Goal: Book appointment/travel/reservation

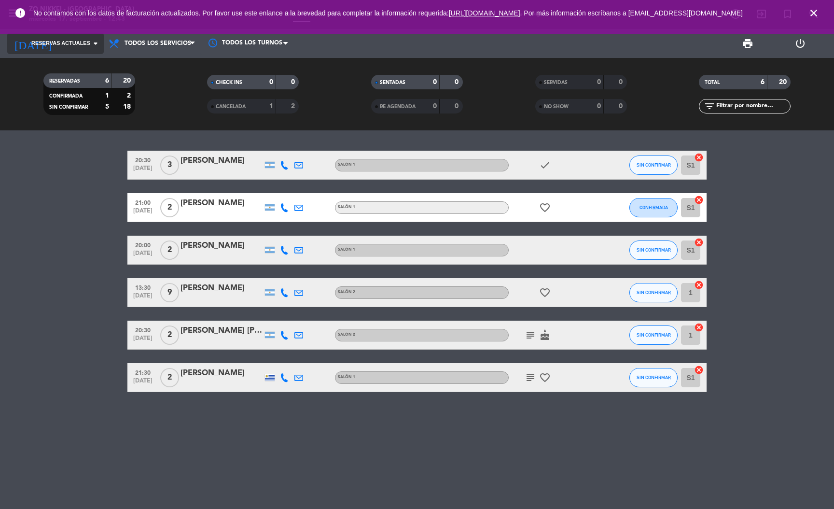
click at [77, 40] on span "Reservas actuales" at bounding box center [60, 43] width 59 height 9
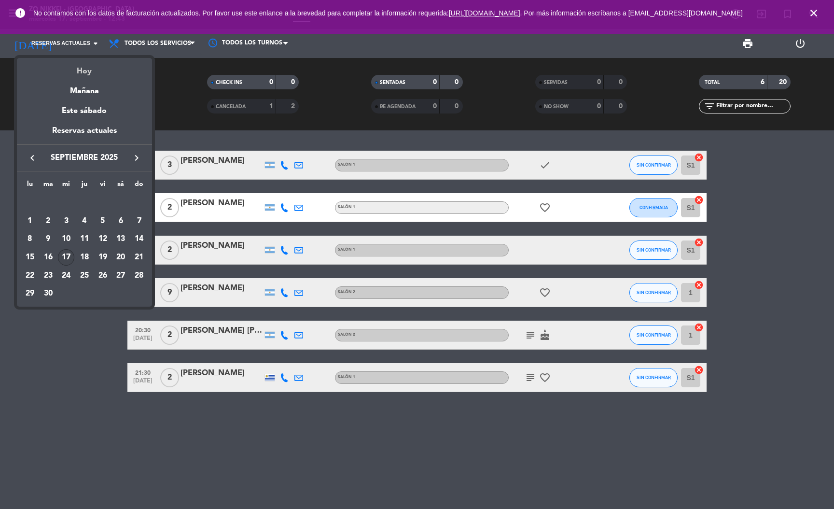
click at [95, 70] on div "Hoy" at bounding box center [84, 68] width 135 height 20
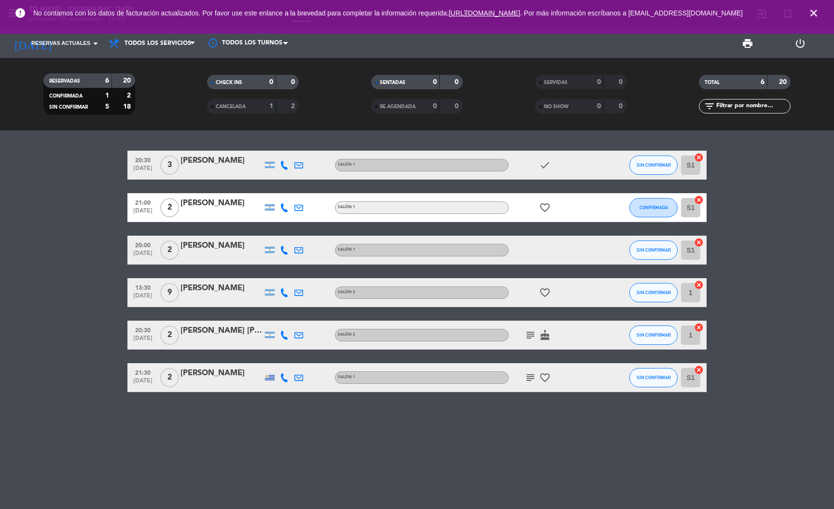
type input "mié. [DATE]"
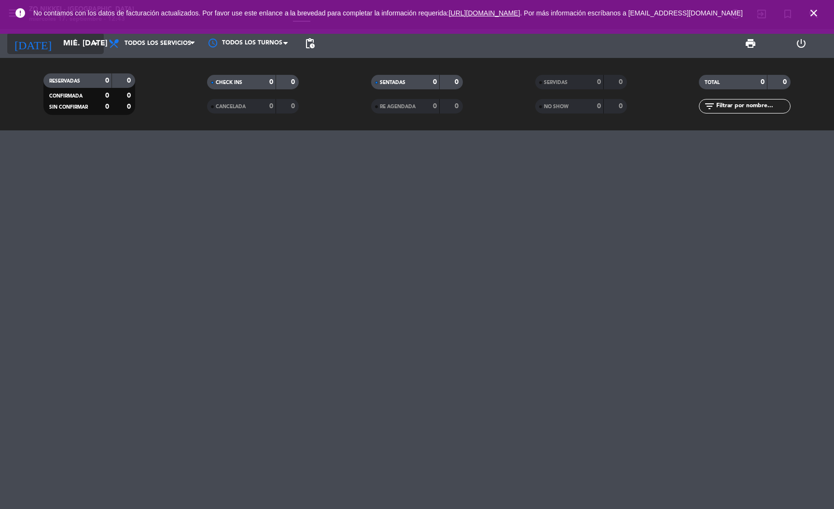
click at [90, 41] on icon "arrow_drop_down" at bounding box center [96, 44] width 12 height 12
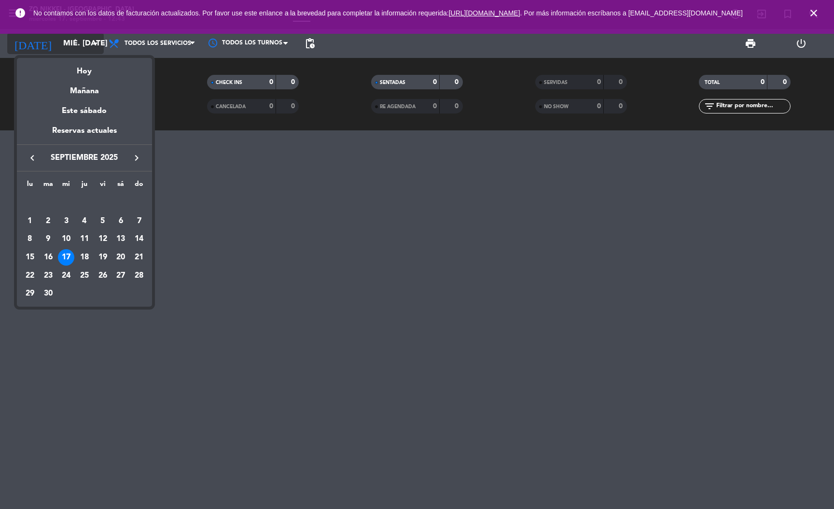
click at [90, 41] on div at bounding box center [417, 254] width 834 height 509
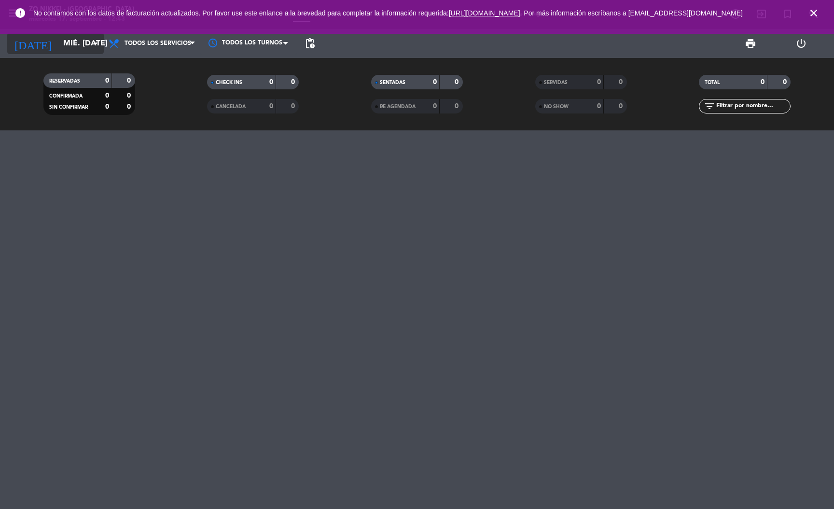
click at [90, 41] on icon "arrow_drop_down" at bounding box center [96, 44] width 12 height 12
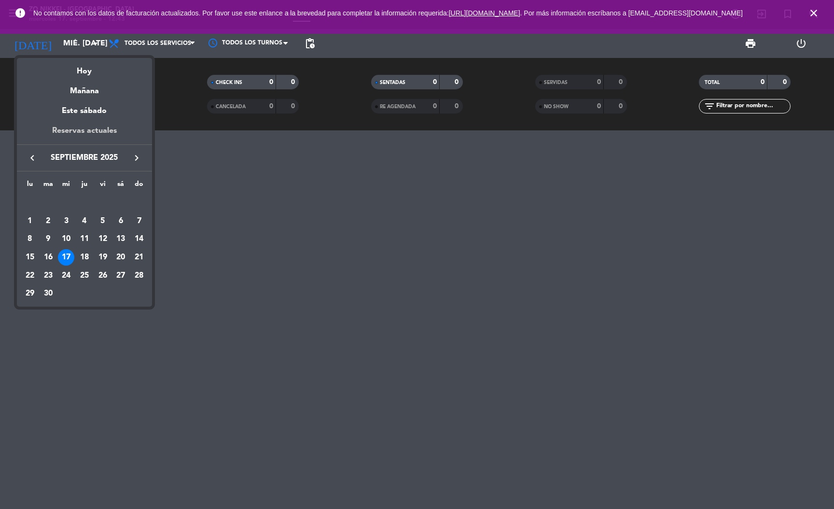
click at [100, 130] on div "Reservas actuales" at bounding box center [84, 135] width 135 height 20
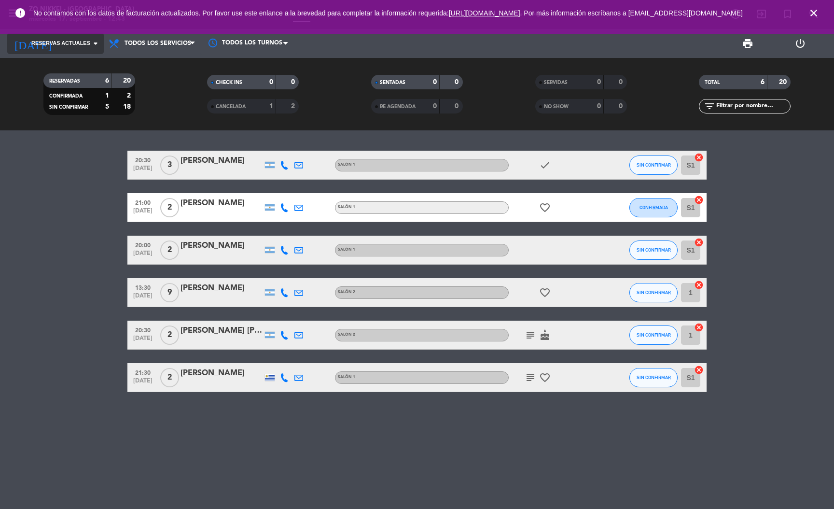
click at [93, 50] on input at bounding box center [109, 43] width 102 height 19
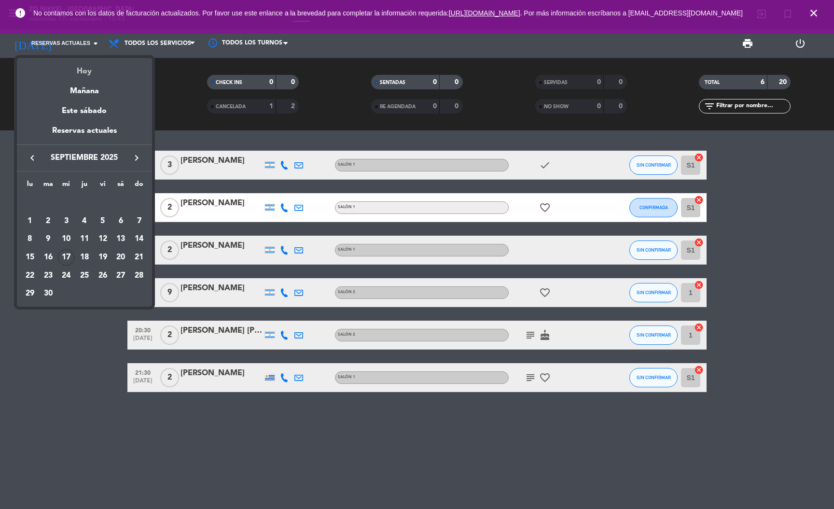
click at [87, 66] on div "Hoy" at bounding box center [84, 68] width 135 height 20
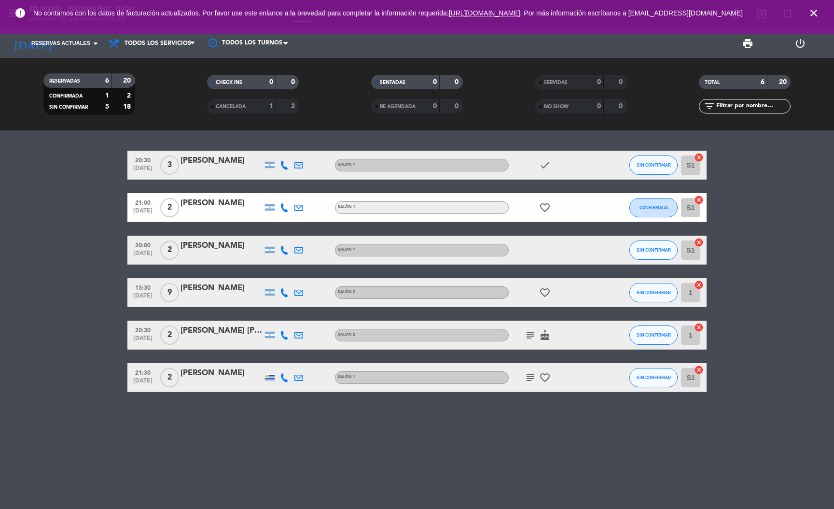
type input "mié. [DATE]"
